Goal: Task Accomplishment & Management: Manage account settings

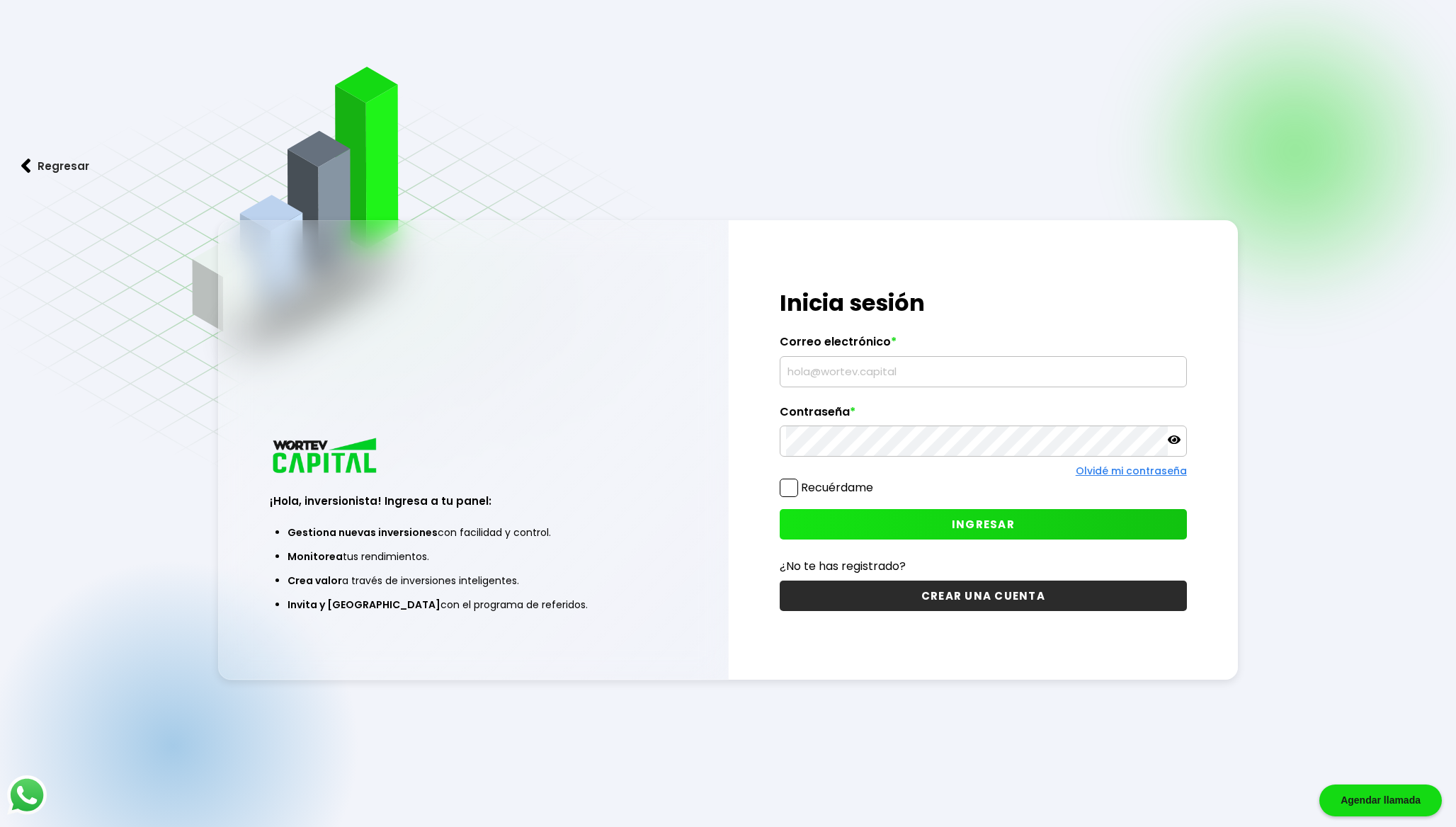
type input "[EMAIL_ADDRESS][DOMAIN_NAME]"
click at [941, 519] on button "INGRESAR" at bounding box center [983, 525] width 407 height 31
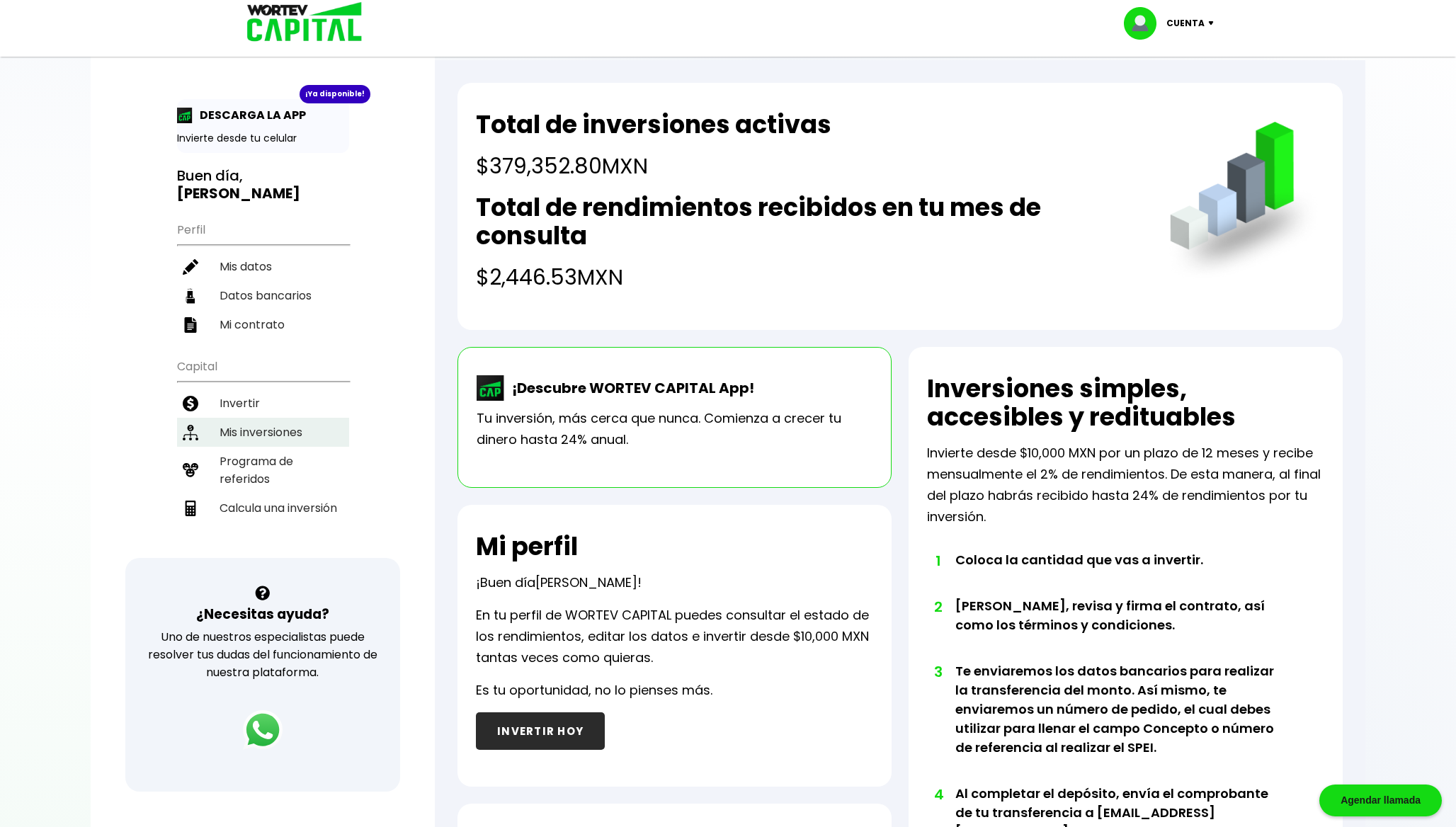
click at [265, 422] on li "Mis inversiones" at bounding box center [263, 433] width 172 height 29
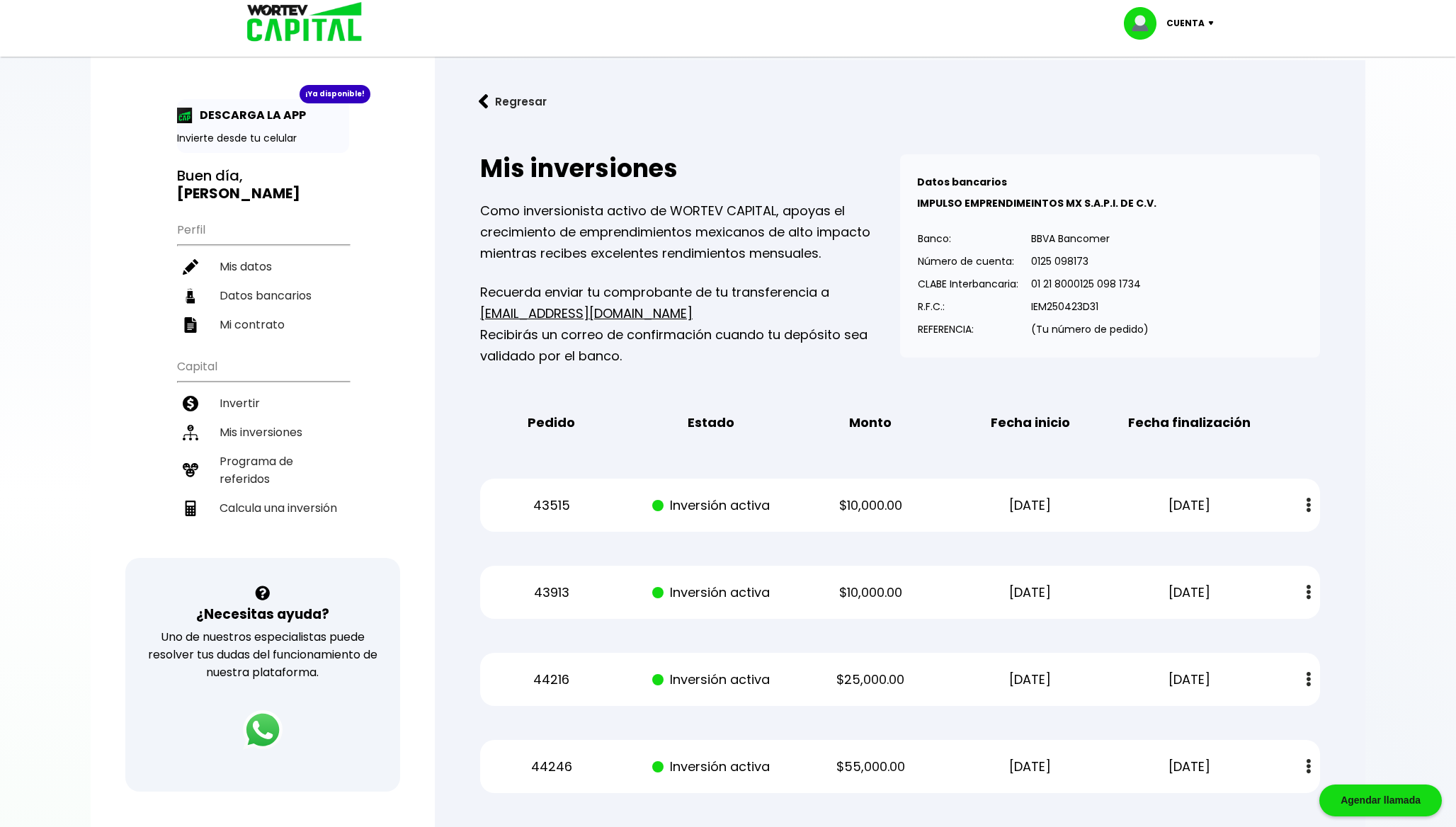
click at [1186, 37] on div "Cuenta" at bounding box center [1174, 23] width 100 height 33
click at [1150, 98] on li "Cerrar sesión" at bounding box center [1170, 95] width 113 height 29
